Goal: Task Accomplishment & Management: Use online tool/utility

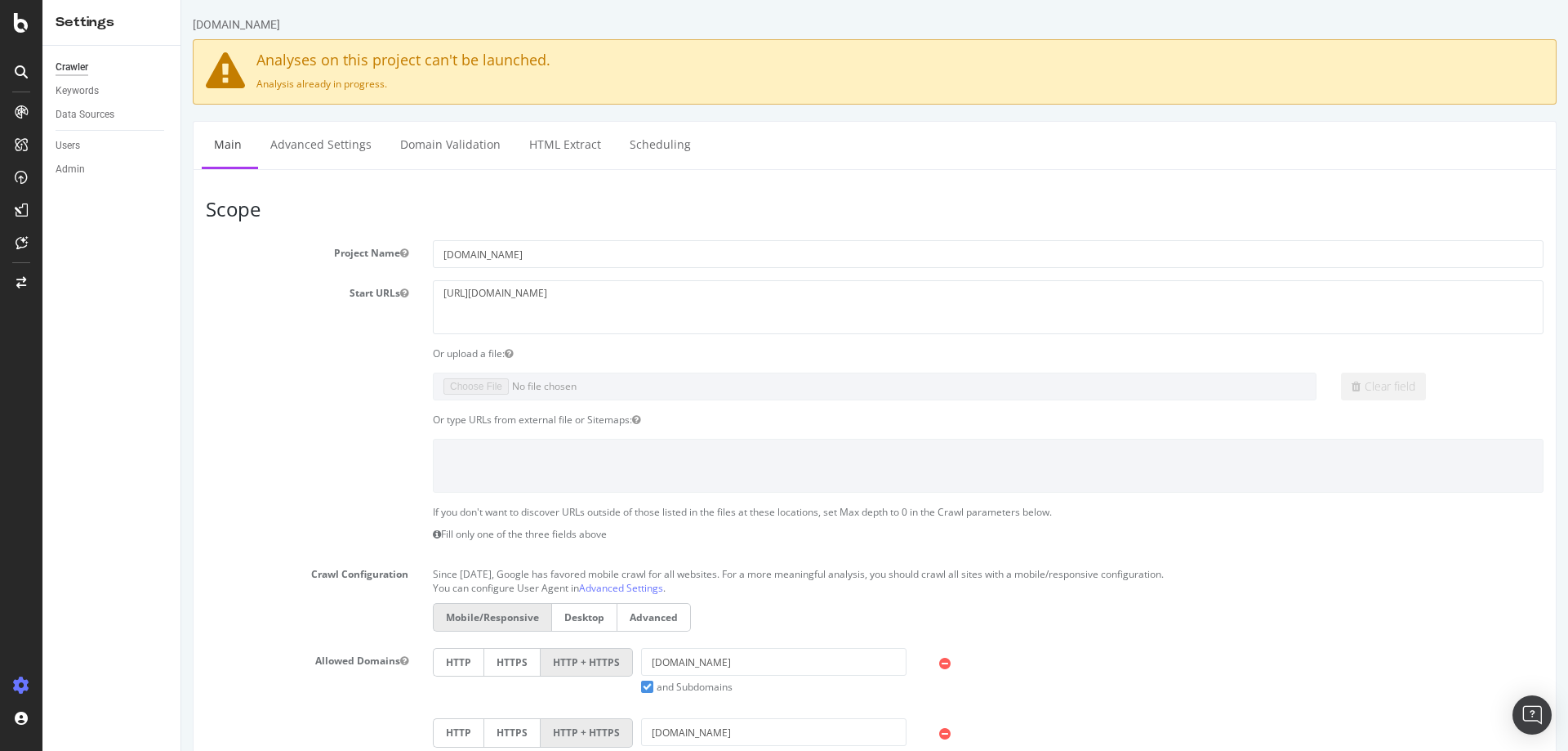
click at [320, 86] on p "Analysis already in progress." at bounding box center [874, 84] width 1338 height 13
click at [76, 70] on div "Crawler" at bounding box center [72, 67] width 33 height 17
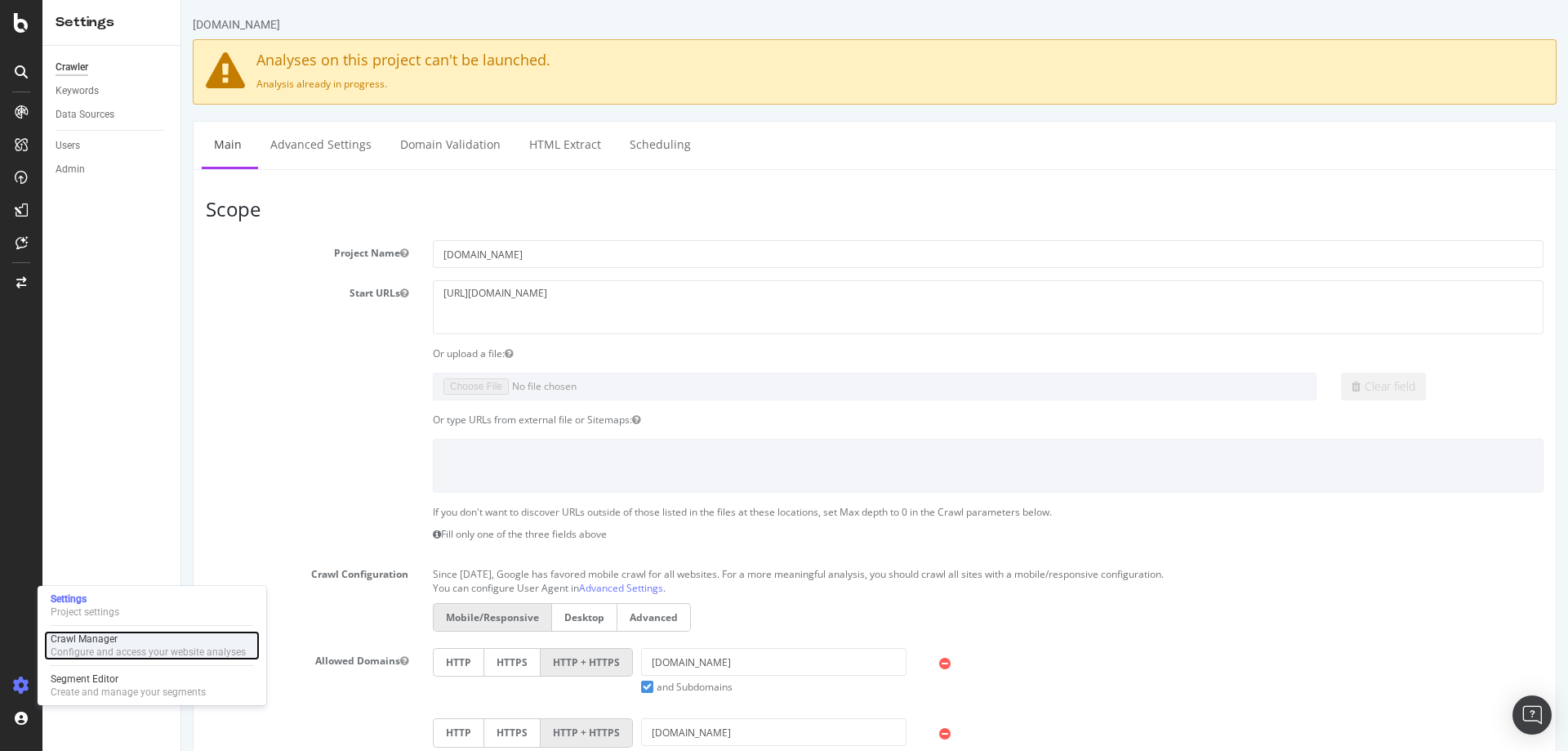
click at [90, 641] on div "Crawl Manager" at bounding box center [148, 639] width 195 height 13
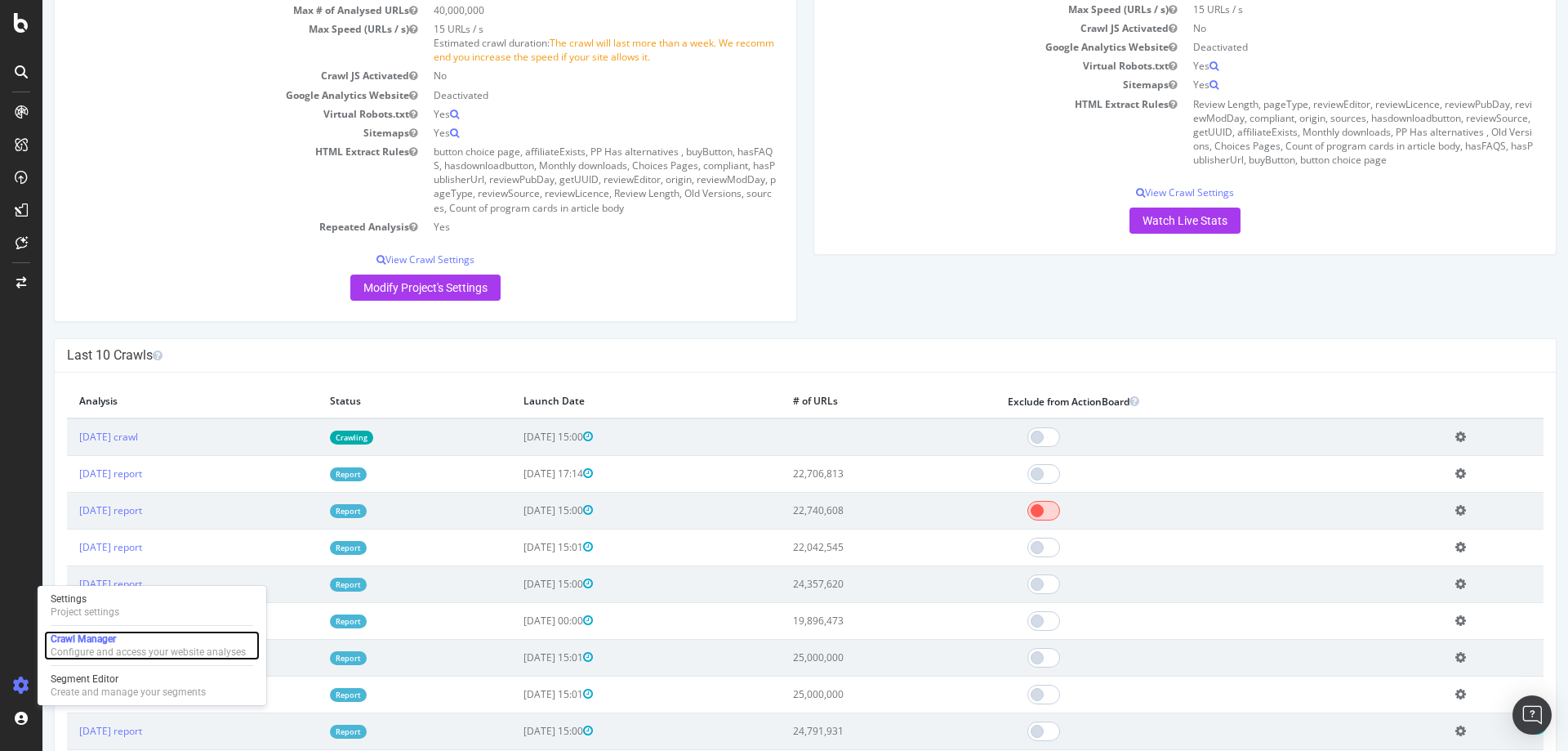
scroll to position [408, 0]
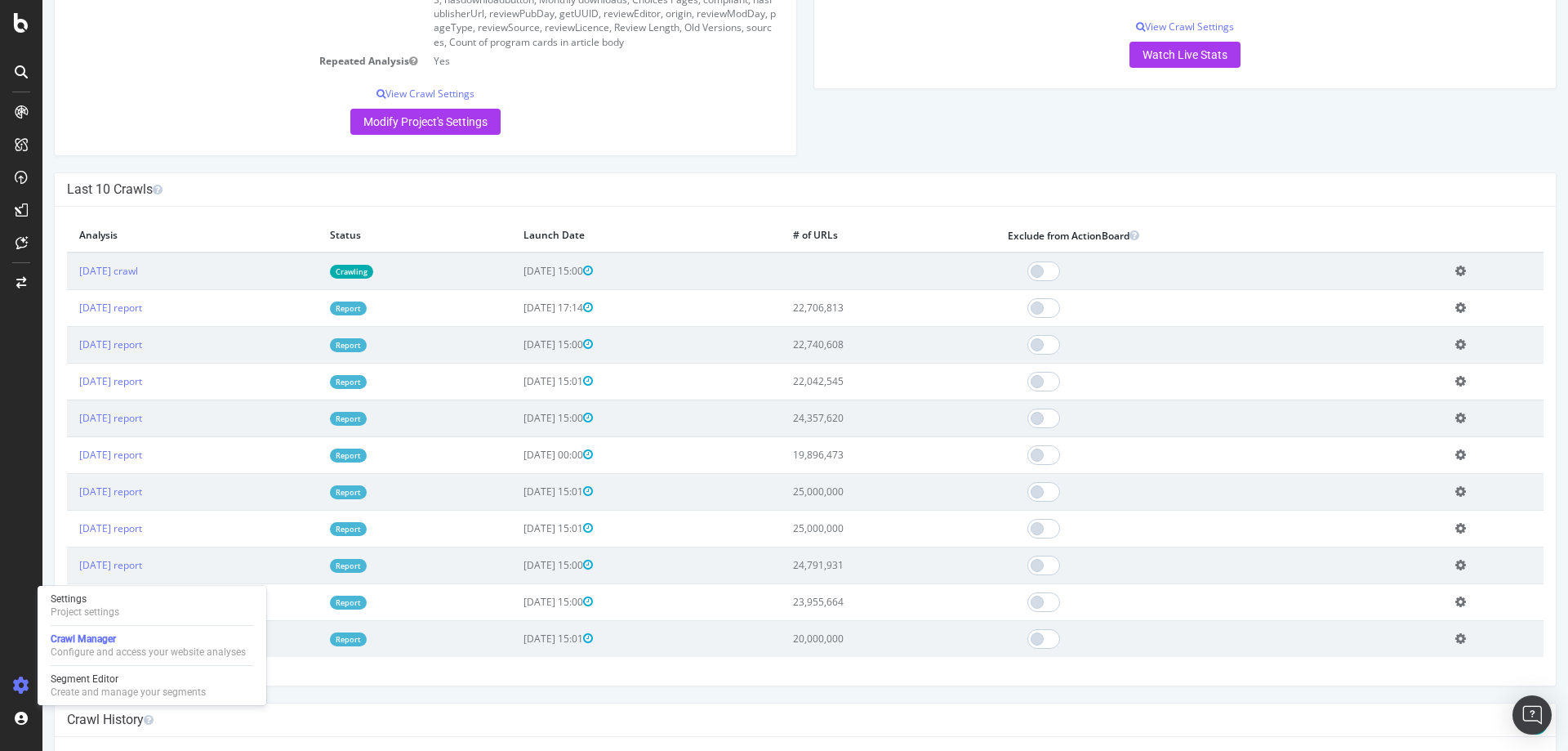
click at [1463, 281] on td "Add name Delete analysis" at bounding box center [1493, 271] width 101 height 37
drag, startPoint x: 1458, startPoint y: 276, endPoint x: 1458, endPoint y: 266, distance: 10.0
click at [1458, 266] on icon at bounding box center [1460, 271] width 11 height 12
click at [1393, 311] on link "Delete analysis" at bounding box center [1401, 317] width 131 height 22
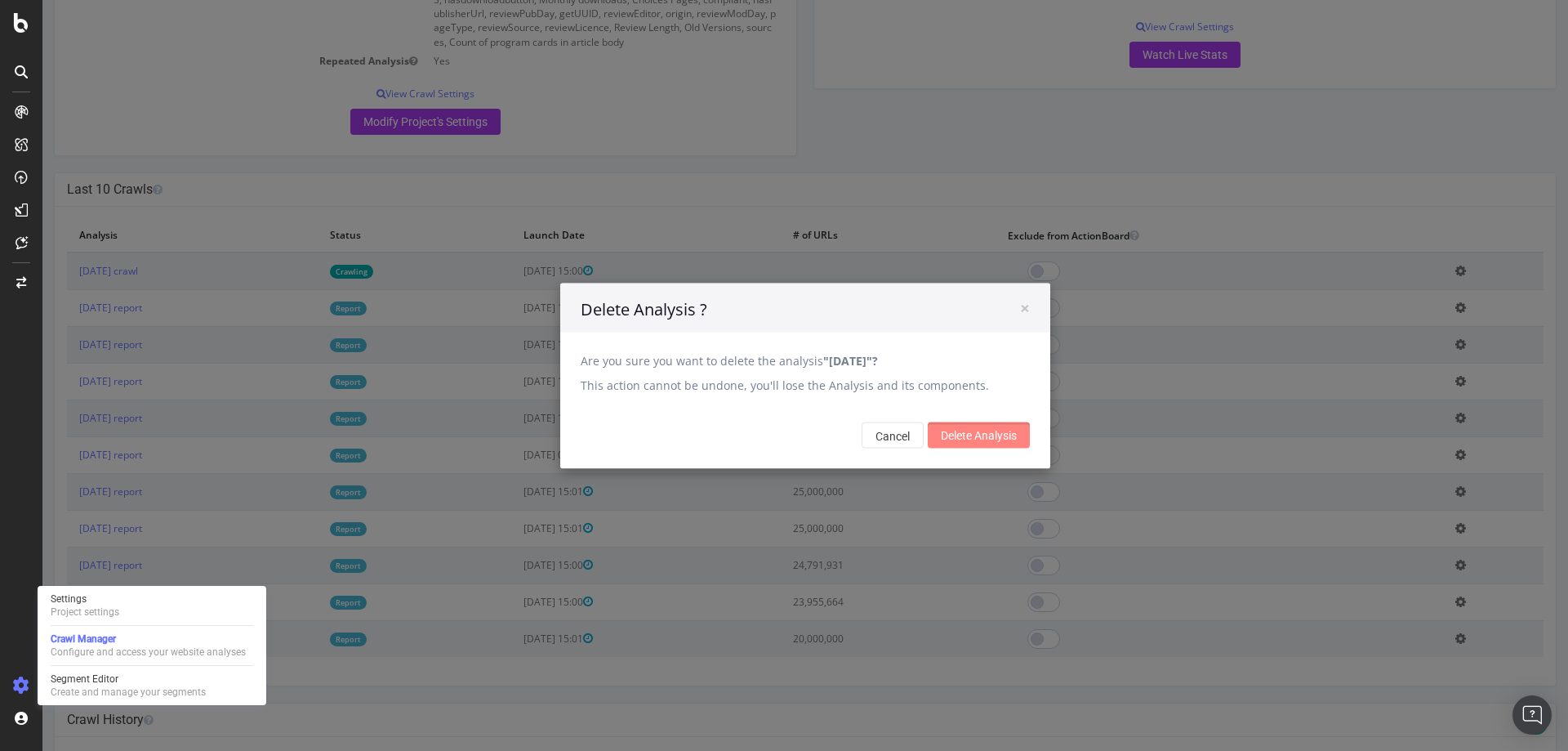
click at [957, 424] on input "Delete Analysis" at bounding box center [978, 434] width 102 height 26
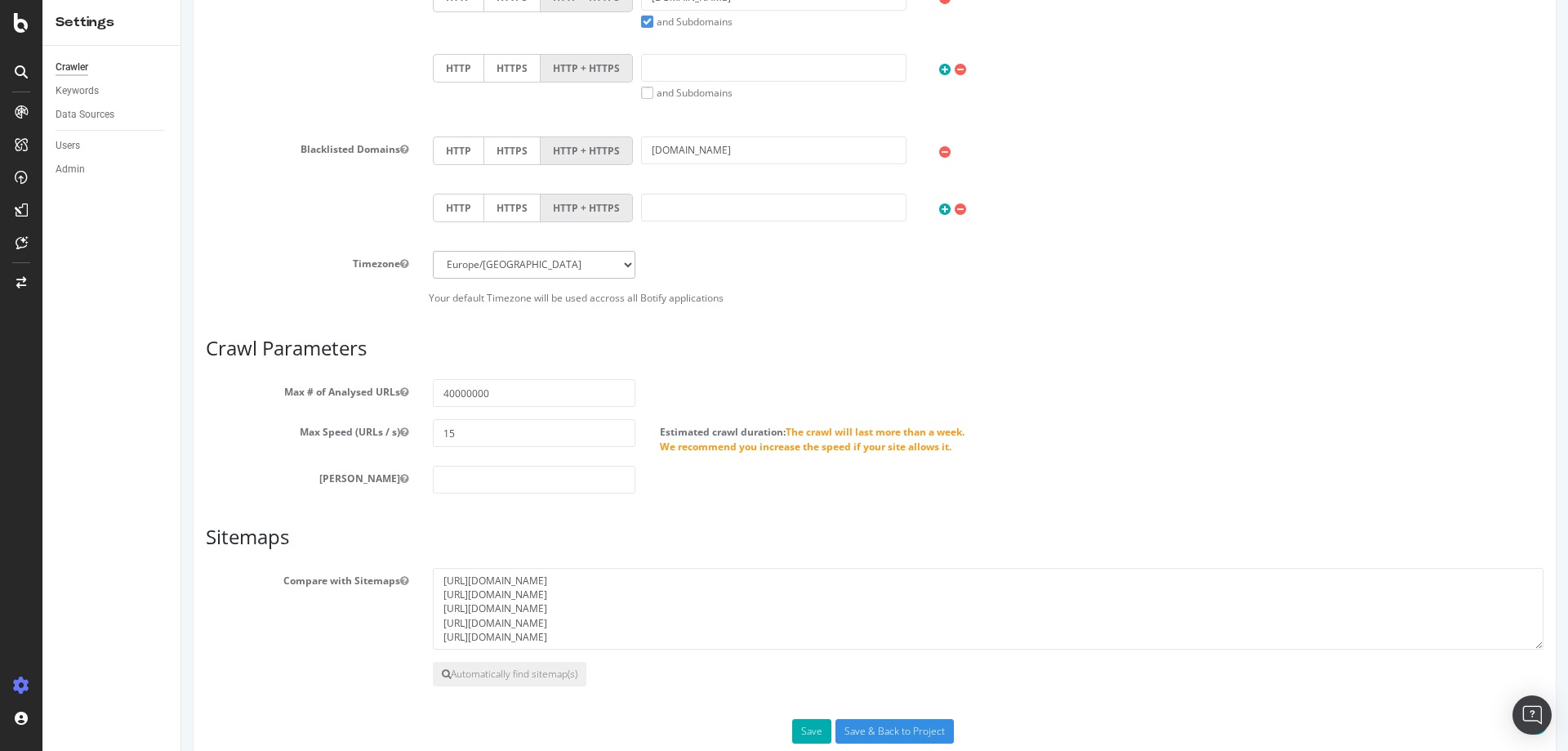
scroll to position [688, 0]
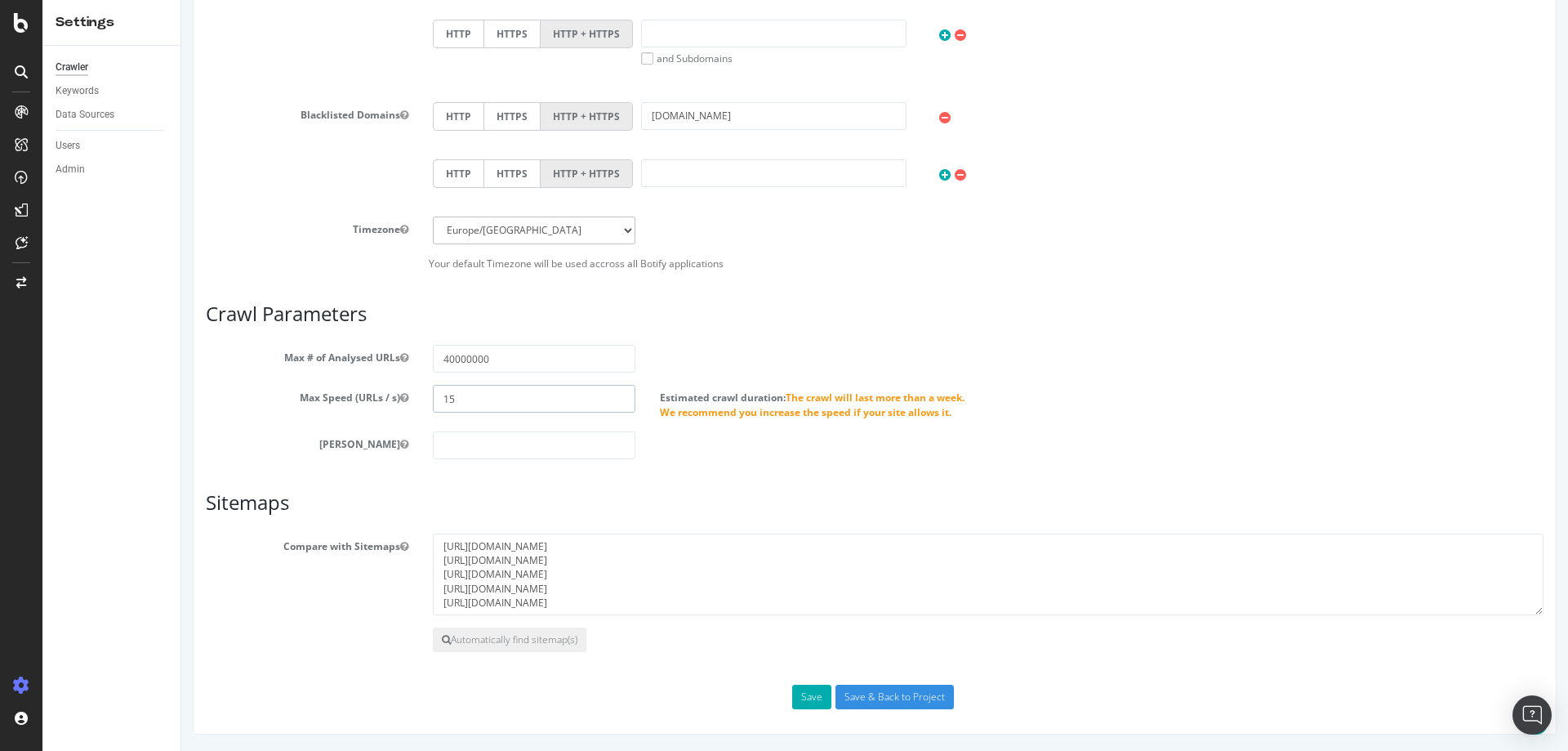
click at [503, 402] on input "15" at bounding box center [534, 399] width 203 height 28
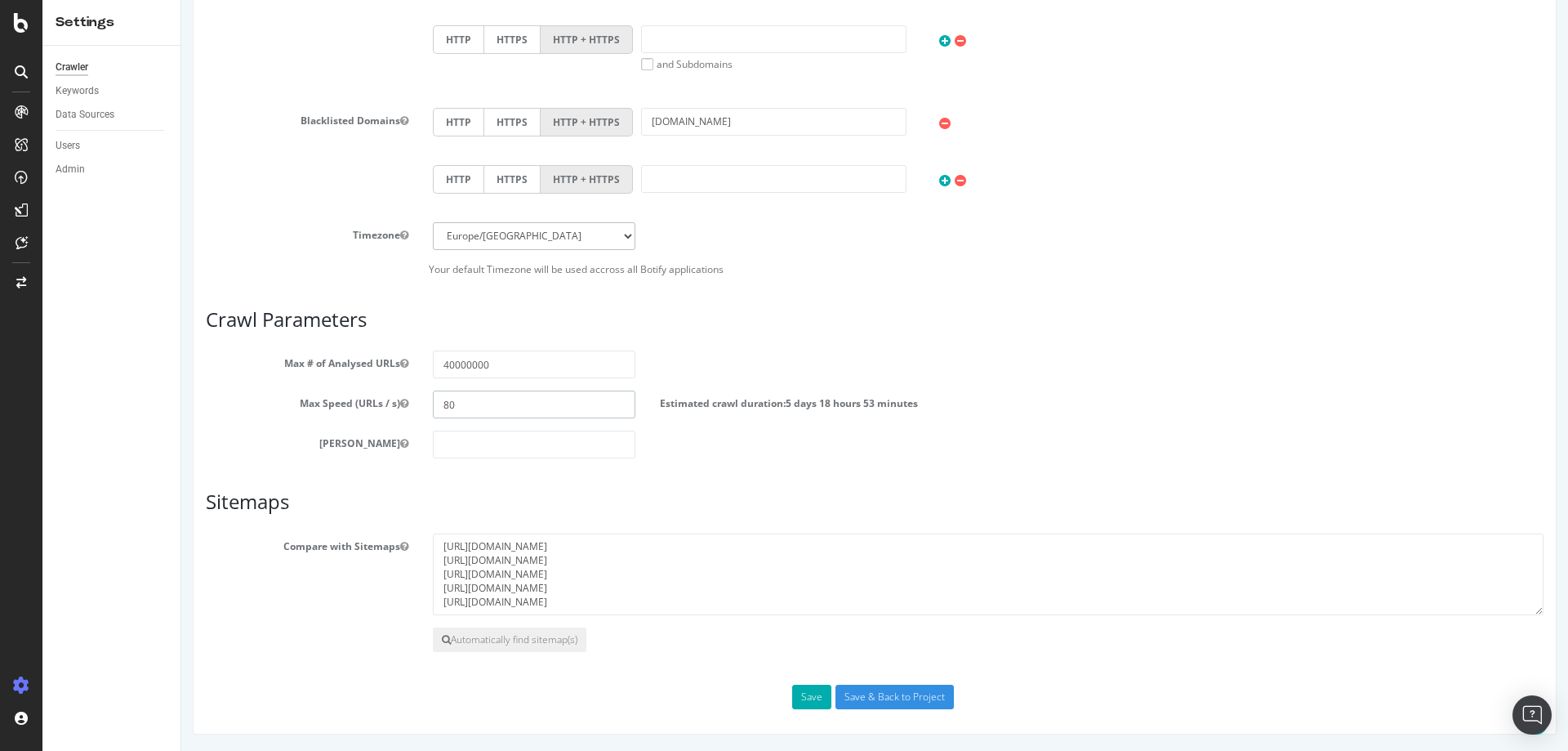
scroll to position [682, 0]
type input "8"
type input "100"
drag, startPoint x: 453, startPoint y: 370, endPoint x: 439, endPoint y: 371, distance: 14.0
click at [439, 371] on input "40000000" at bounding box center [534, 364] width 203 height 28
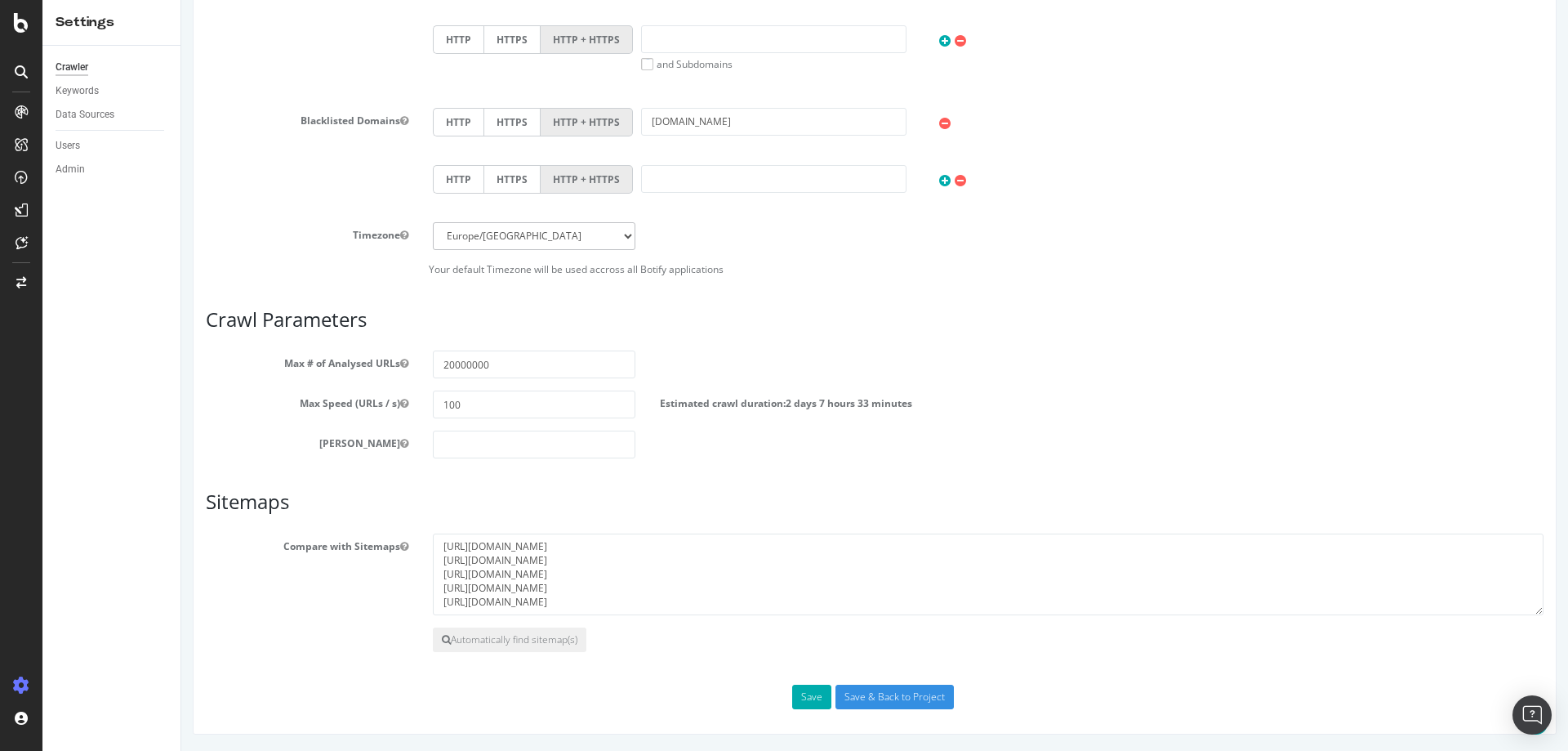
click at [878, 495] on h3 "Sitemaps" at bounding box center [874, 501] width 1338 height 21
click at [449, 365] on input "20000000" at bounding box center [534, 364] width 203 height 28
type input "10000000"
click at [763, 514] on article "Sitemaps Compare with Sitemaps [URL][DOMAIN_NAME] [URL][DOMAIN_NAME] [URL][DOMA…" at bounding box center [874, 570] width 1338 height 160
click at [799, 687] on button "Save" at bounding box center [811, 697] width 39 height 25
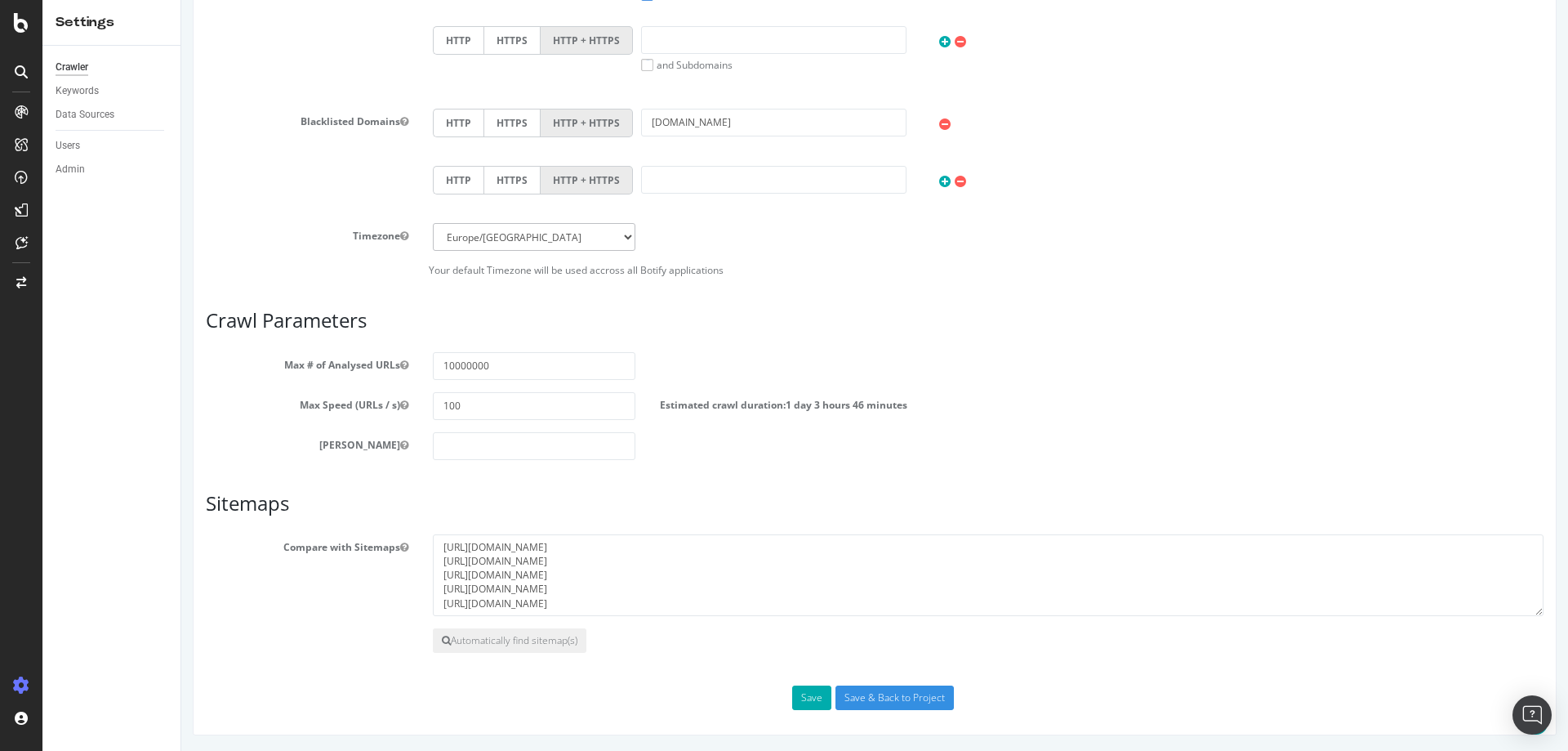
scroll to position [739, 0]
click at [734, 399] on label "Estimated crawl duration: 1 day 3 hours 46 minutes" at bounding box center [784, 400] width 248 height 19
click at [733, 400] on label "Estimated crawl duration: 1 day 3 hours 46 minutes" at bounding box center [784, 400] width 248 height 19
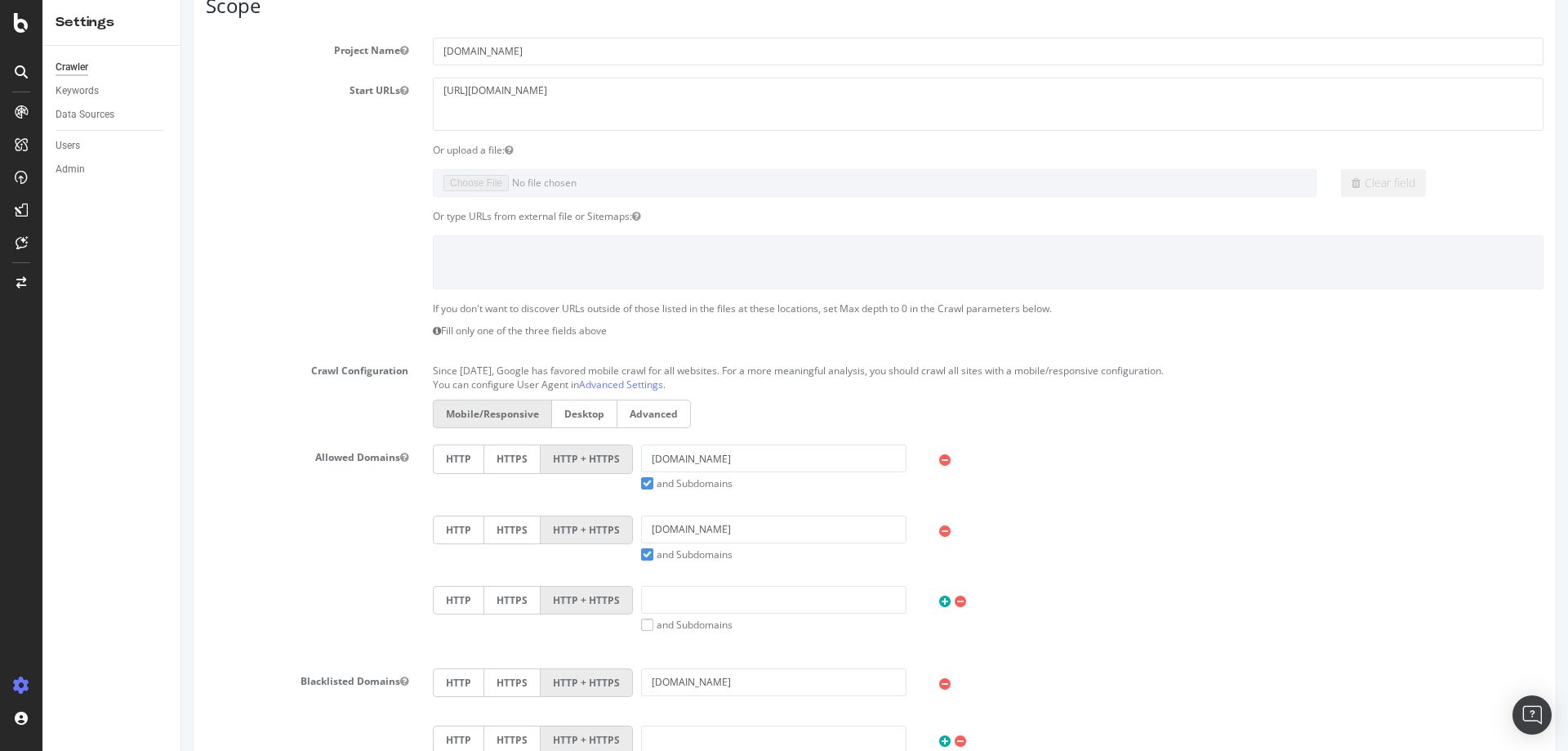
scroll to position [3, 0]
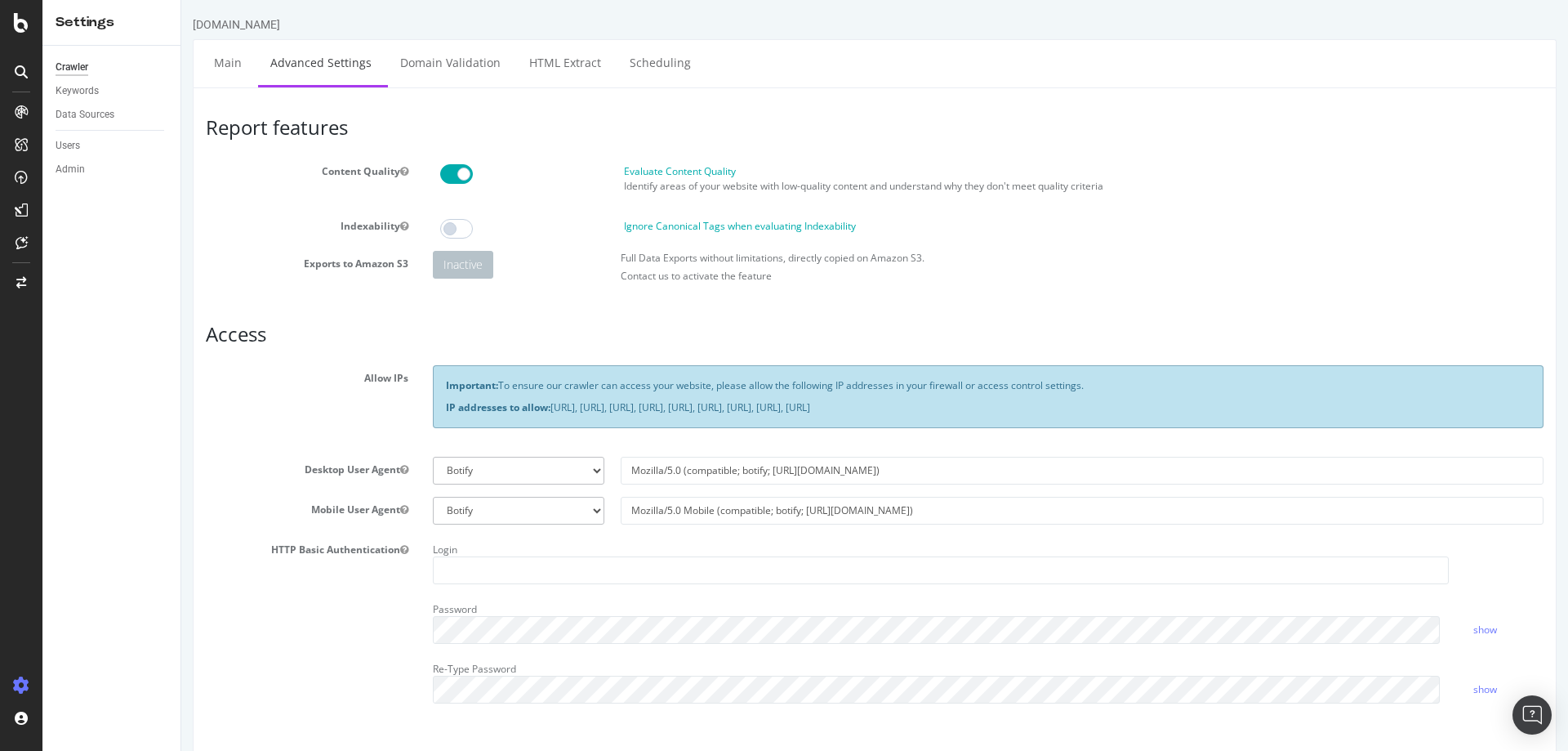
click at [65, 639] on div "Crawler Keywords Data Sources Users Admin" at bounding box center [111, 399] width 138 height 705
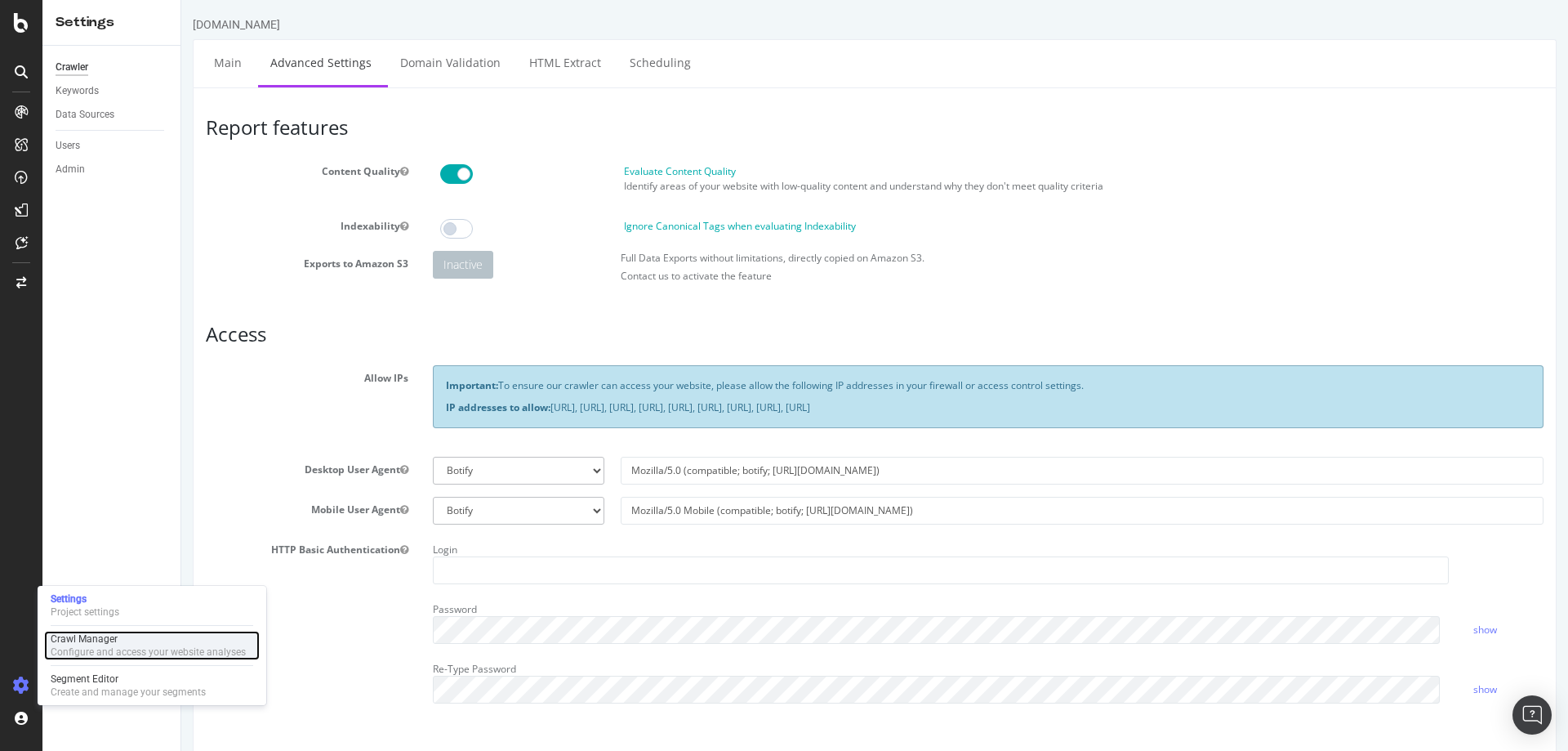
click at [84, 650] on div "Configure and access your website analyses" at bounding box center [148, 652] width 195 height 13
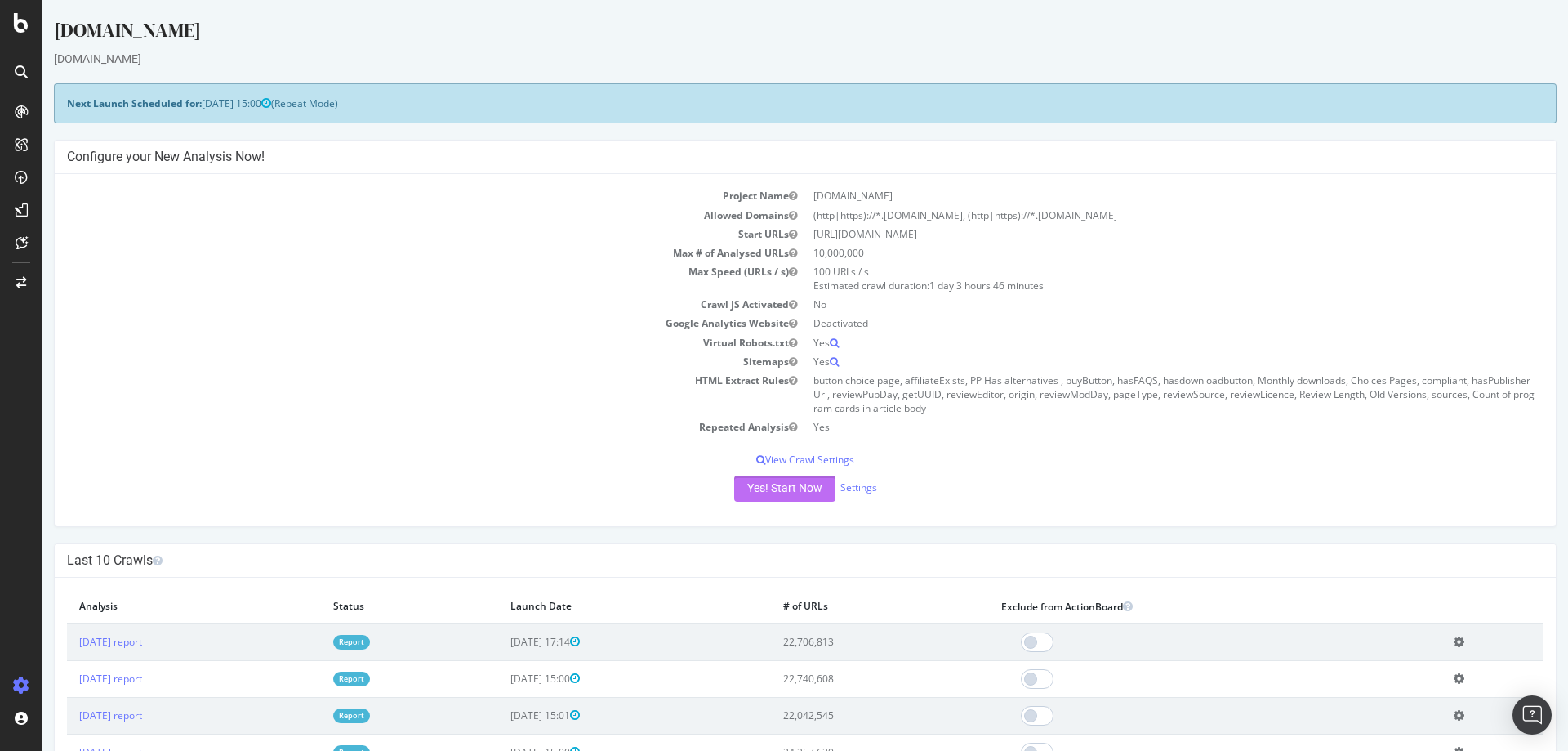
click at [769, 487] on button "Yes! Start Now" at bounding box center [784, 488] width 101 height 26
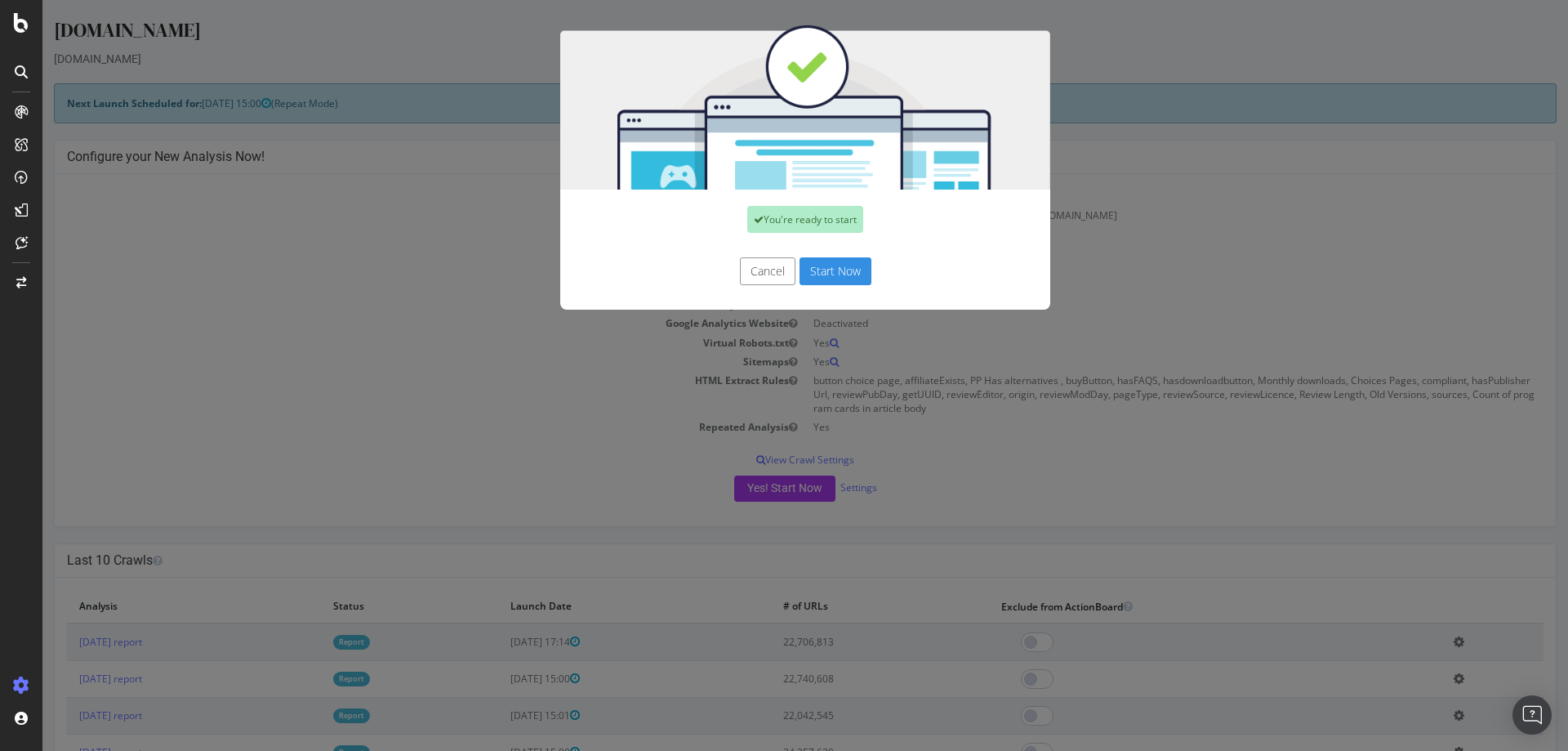
click at [822, 265] on button "Start Now" at bounding box center [835, 271] width 72 height 28
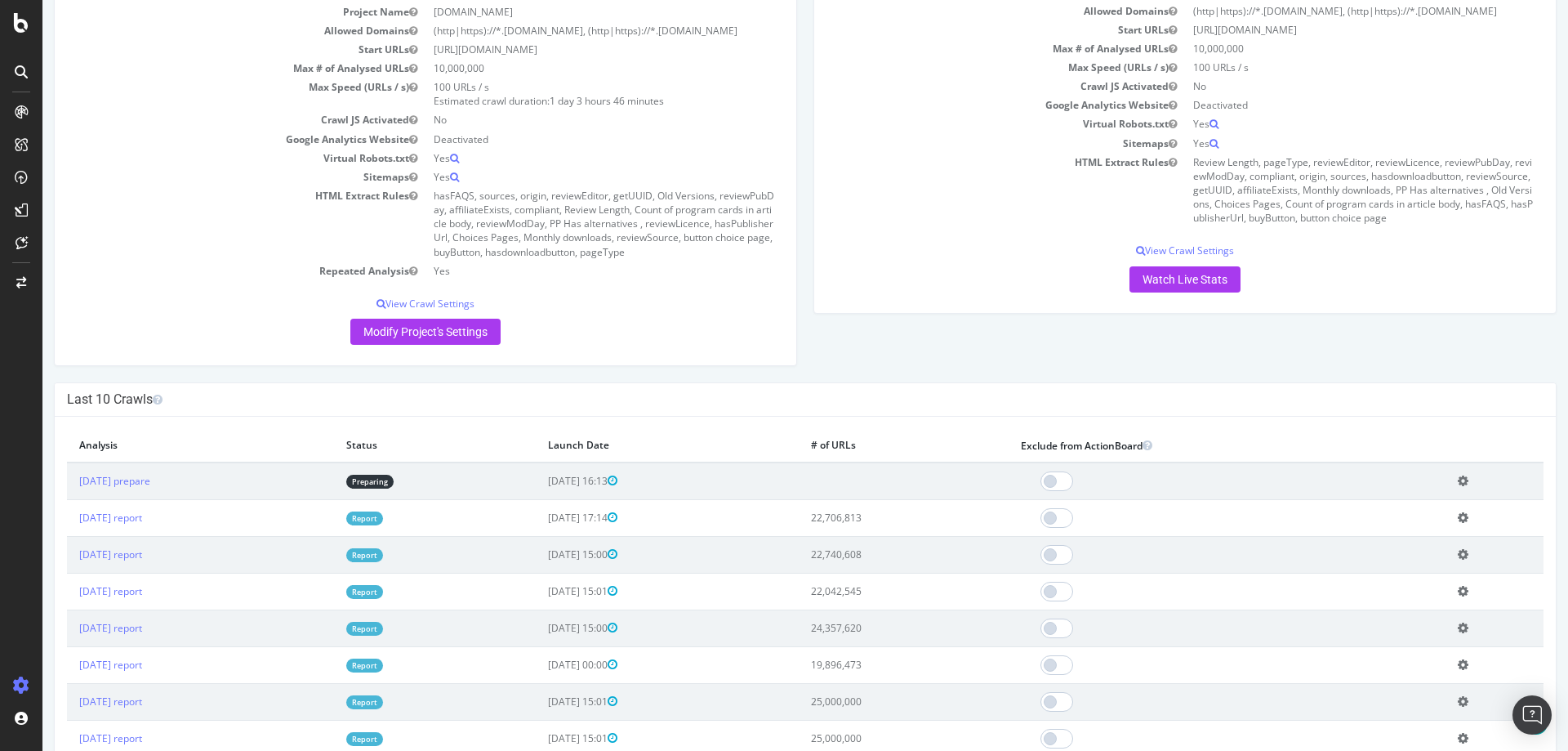
scroll to position [245, 0]
